Goal: Task Accomplishment & Management: Manage account settings

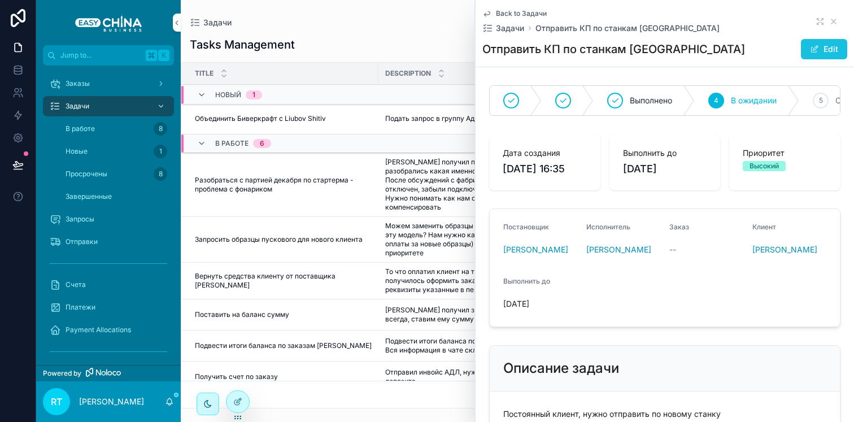
click at [820, 47] on button "Edit" at bounding box center [824, 49] width 46 height 20
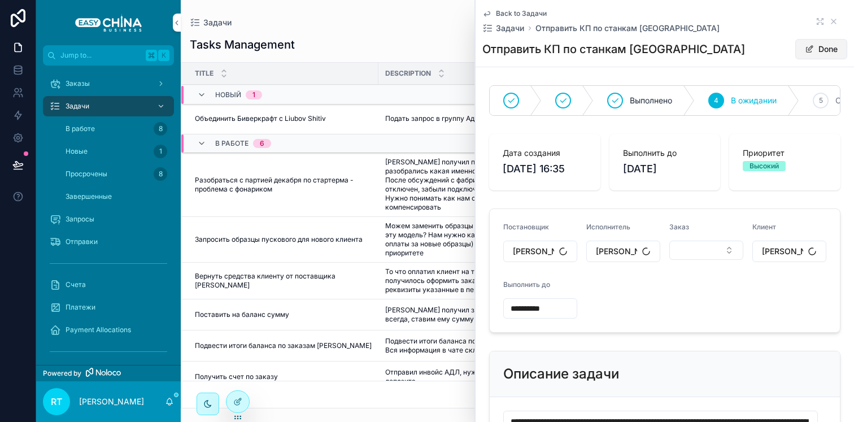
click at [820, 47] on button "Done" at bounding box center [821, 49] width 52 height 20
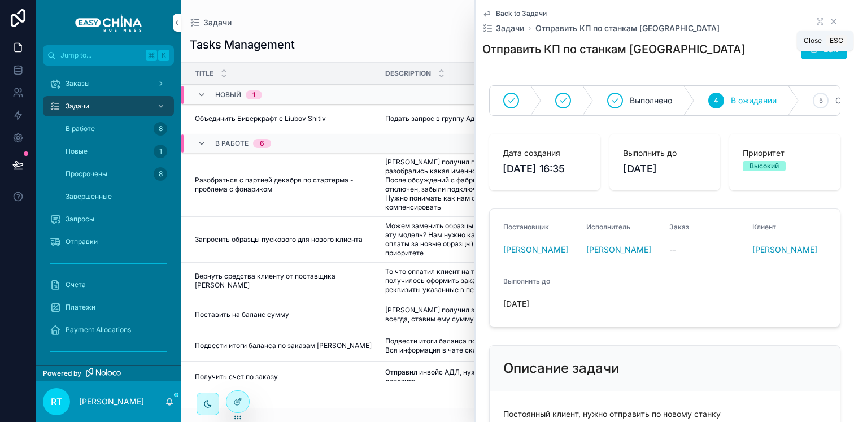
click at [829, 17] on icon "scrollable content" at bounding box center [833, 21] width 9 height 9
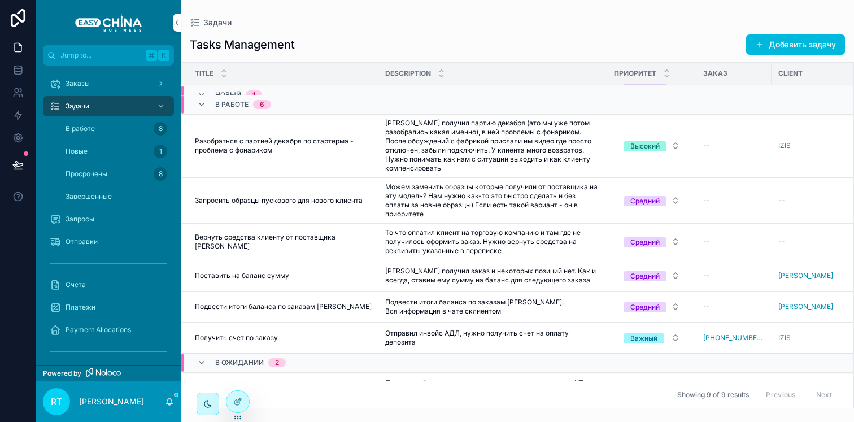
scroll to position [48, 0]
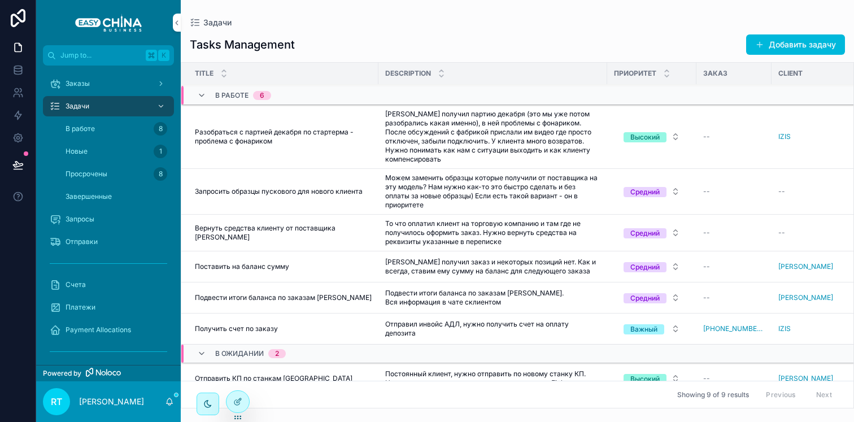
click at [312, 190] on span "Запросить образцы пускового для нового клиента" at bounding box center [279, 191] width 168 height 9
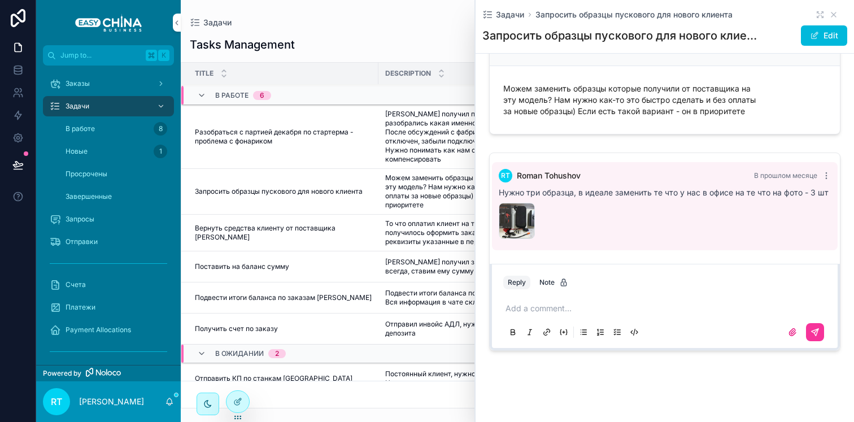
scroll to position [353, 0]
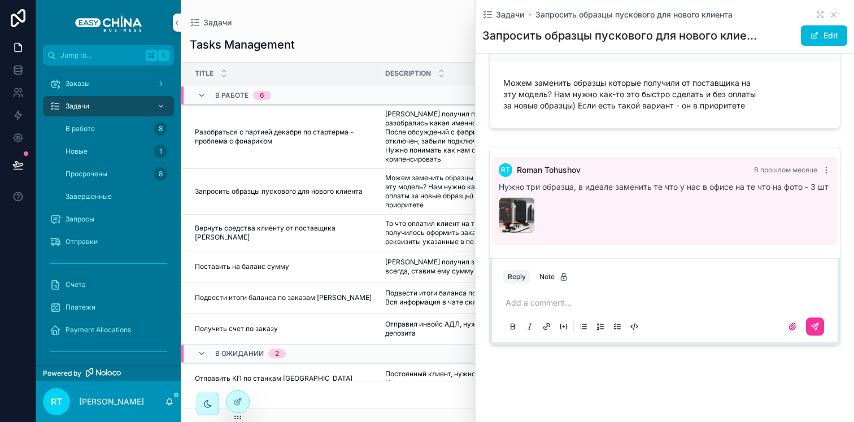
click at [564, 300] on p "scrollable content" at bounding box center [667, 302] width 323 height 11
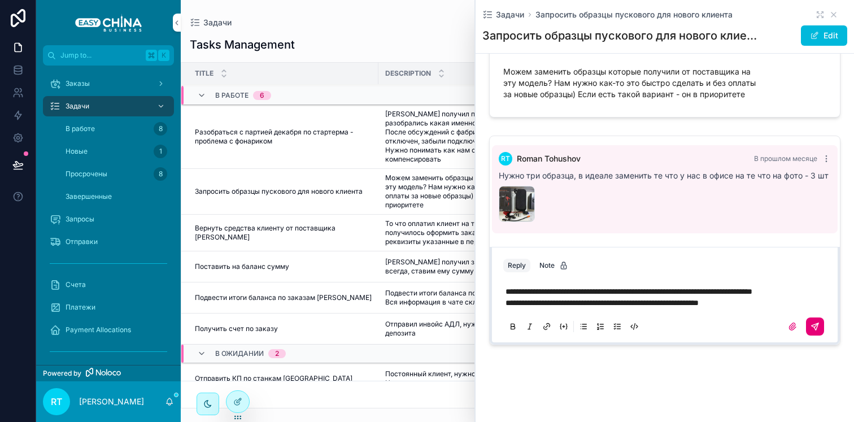
click at [811, 331] on icon "scrollable content" at bounding box center [815, 326] width 9 height 9
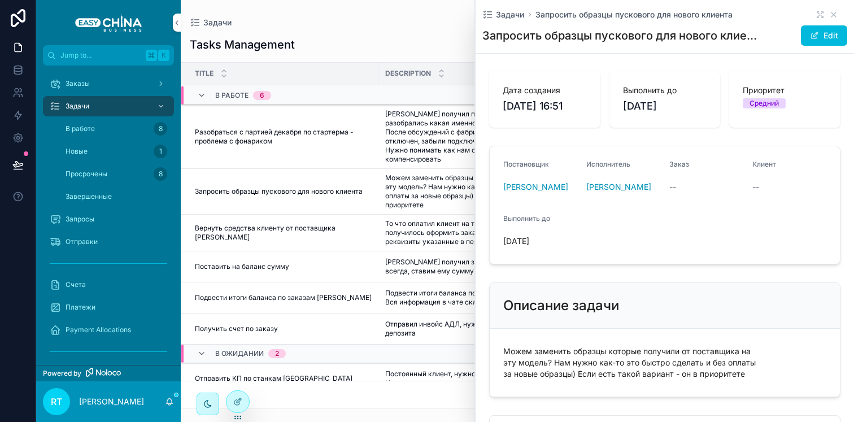
scroll to position [0, 0]
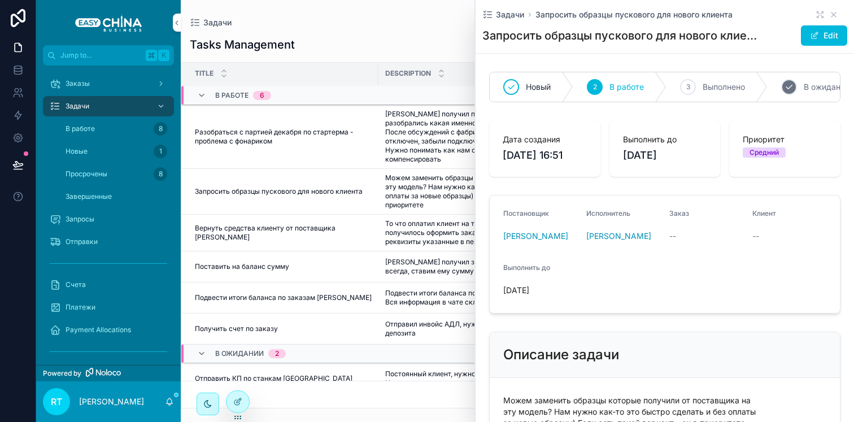
click at [806, 85] on span "В ожидании" at bounding box center [827, 86] width 46 height 11
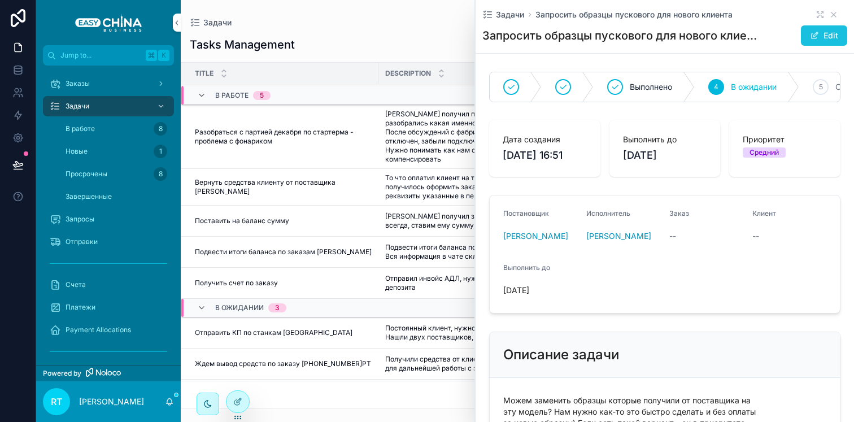
click at [825, 35] on button "Edit" at bounding box center [824, 35] width 46 height 20
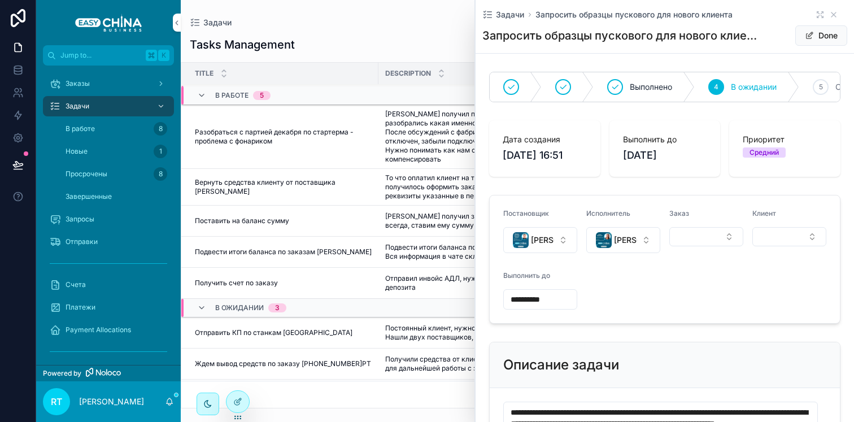
click at [547, 307] on input "**********" at bounding box center [540, 300] width 73 height 16
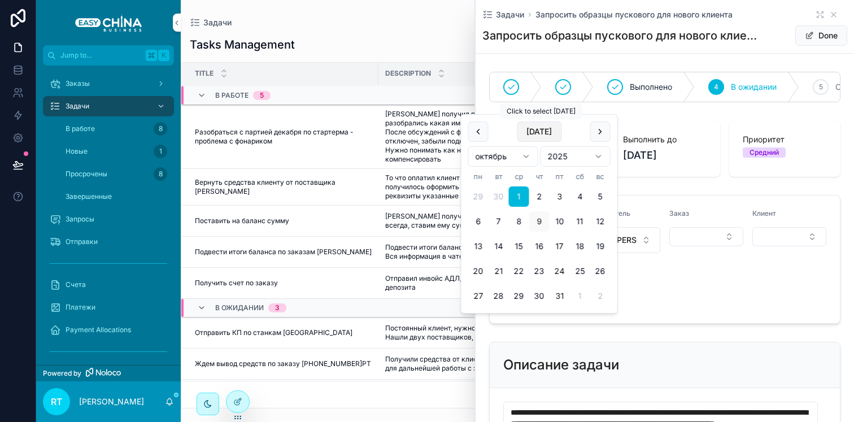
click at [535, 134] on button "[DATE]" at bounding box center [539, 131] width 45 height 20
click at [481, 242] on button "13" at bounding box center [478, 246] width 20 height 20
type input "**********"
click at [681, 313] on form "**********" at bounding box center [665, 259] width 350 height 128
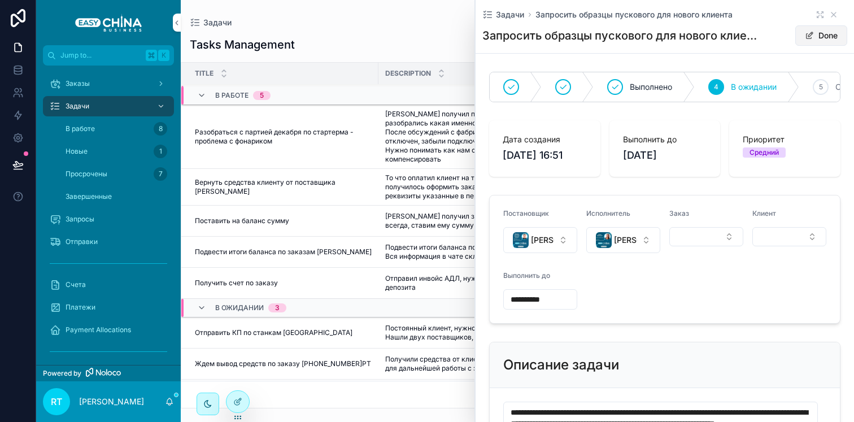
click at [809, 36] on button "Done" at bounding box center [821, 35] width 52 height 20
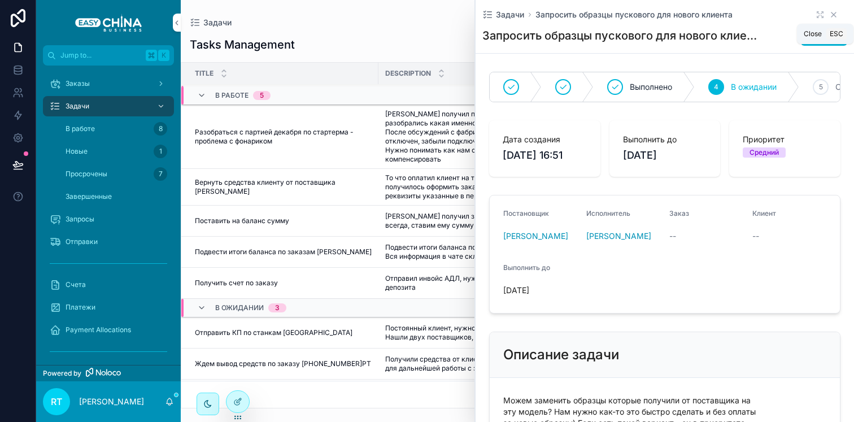
click at [829, 14] on icon "scrollable content" at bounding box center [833, 14] width 9 height 9
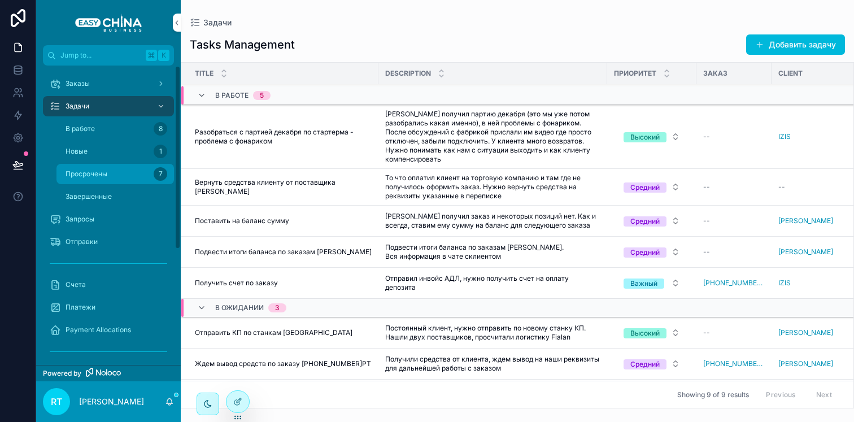
click at [115, 175] on div "Просрочены 7" at bounding box center [115, 174] width 104 height 18
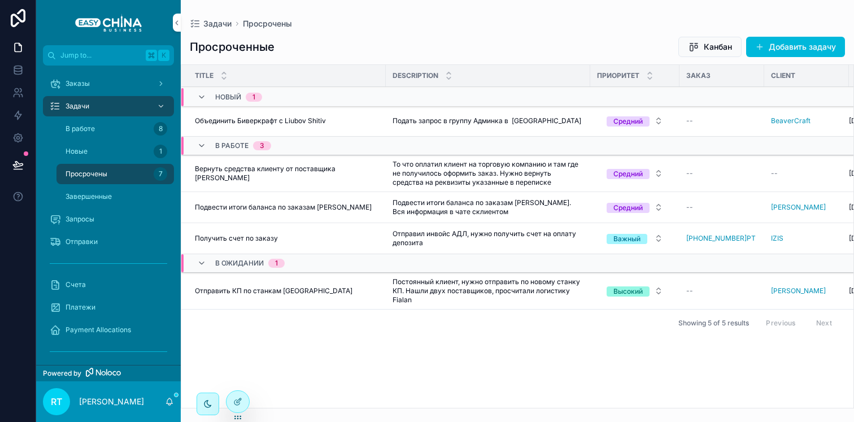
click at [280, 236] on div "Получить счет по заказу Получить счет по заказу" at bounding box center [287, 238] width 184 height 9
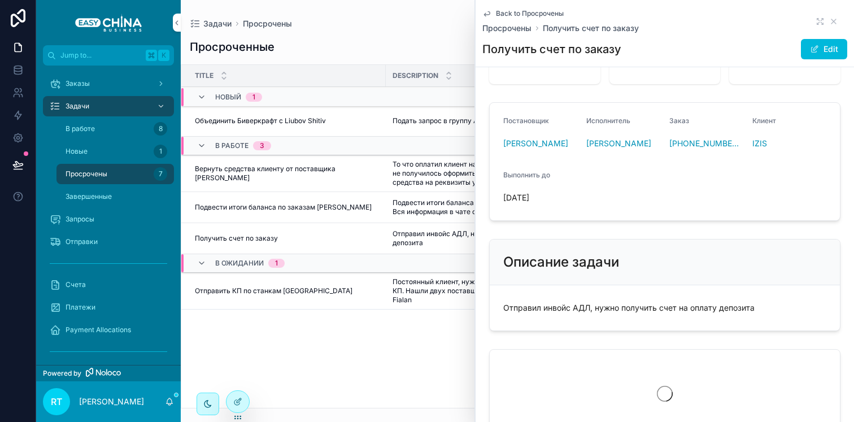
scroll to position [111, 0]
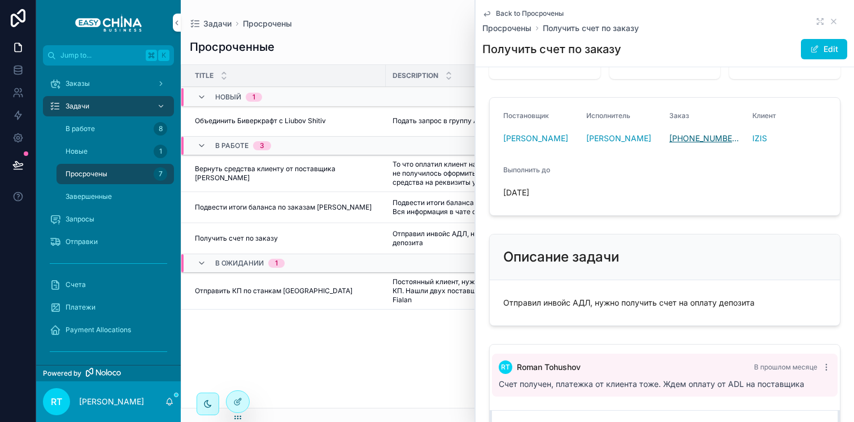
click at [693, 144] on span "[PHONE_NUMBER]РТ" at bounding box center [706, 138] width 74 height 11
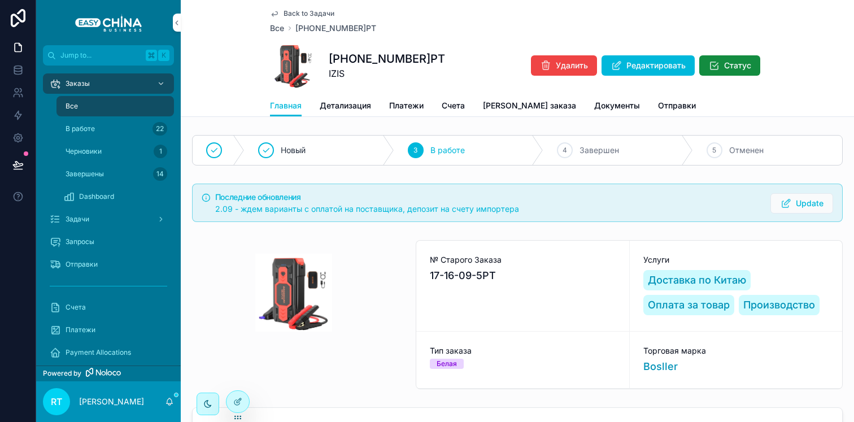
click at [293, 11] on span "Back to Задачи" at bounding box center [309, 13] width 51 height 9
